Goal: Navigation & Orientation: Understand site structure

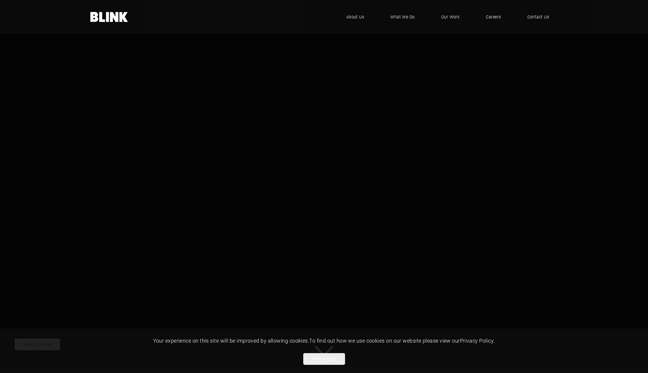
click at [132, 147] on video "1 of 1" at bounding box center [324, 182] width 648 height 365
click at [338, 356] on button "Allow cookies" at bounding box center [324, 359] width 42 height 12
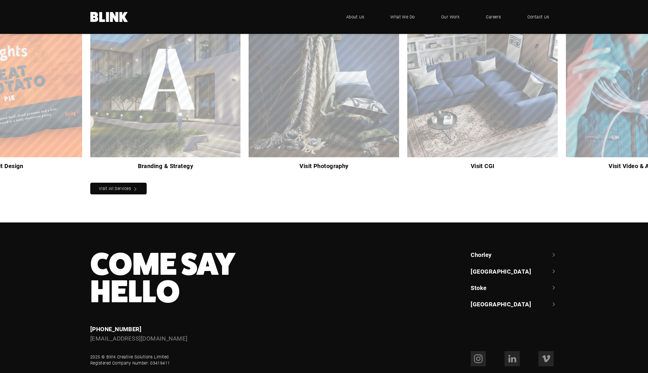
scroll to position [596, 0]
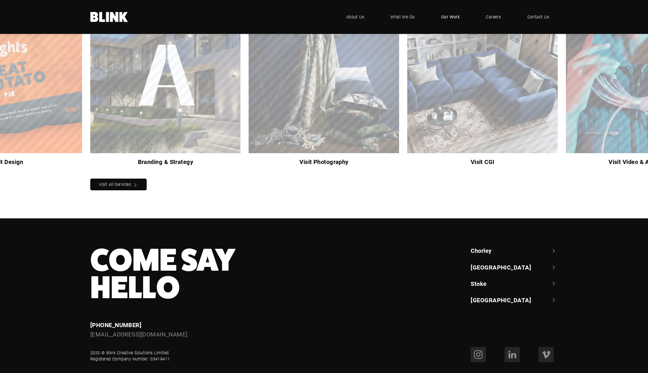
click at [454, 18] on span "Our Work" at bounding box center [450, 17] width 19 height 6
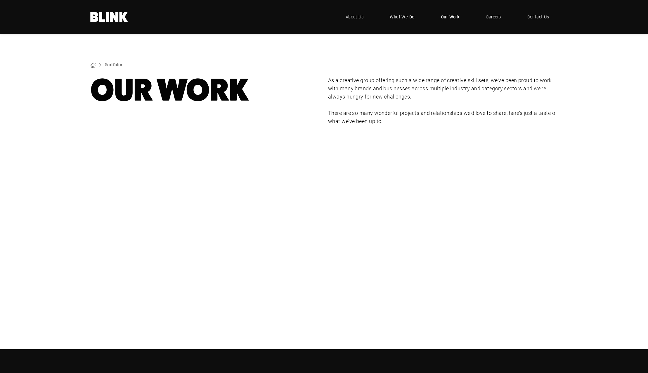
click at [403, 19] on span "What We Do" at bounding box center [402, 17] width 25 height 6
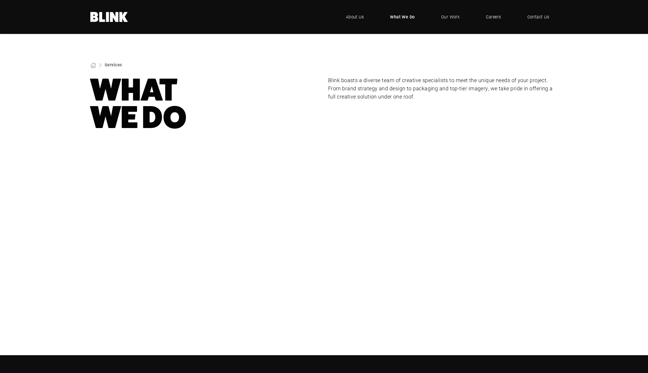
scroll to position [286, 0]
